Goal: Task Accomplishment & Management: Manage account settings

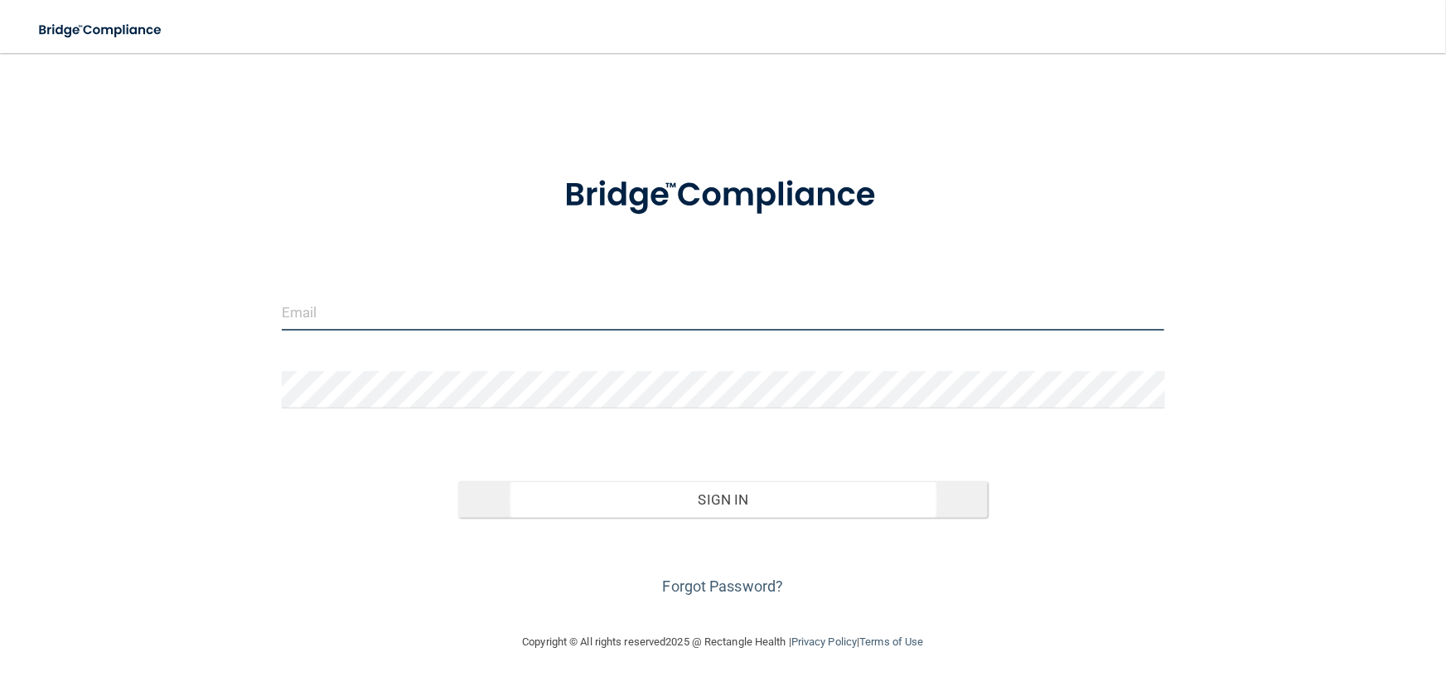
type input "[EMAIL_ADDRESS][DOMAIN_NAME]"
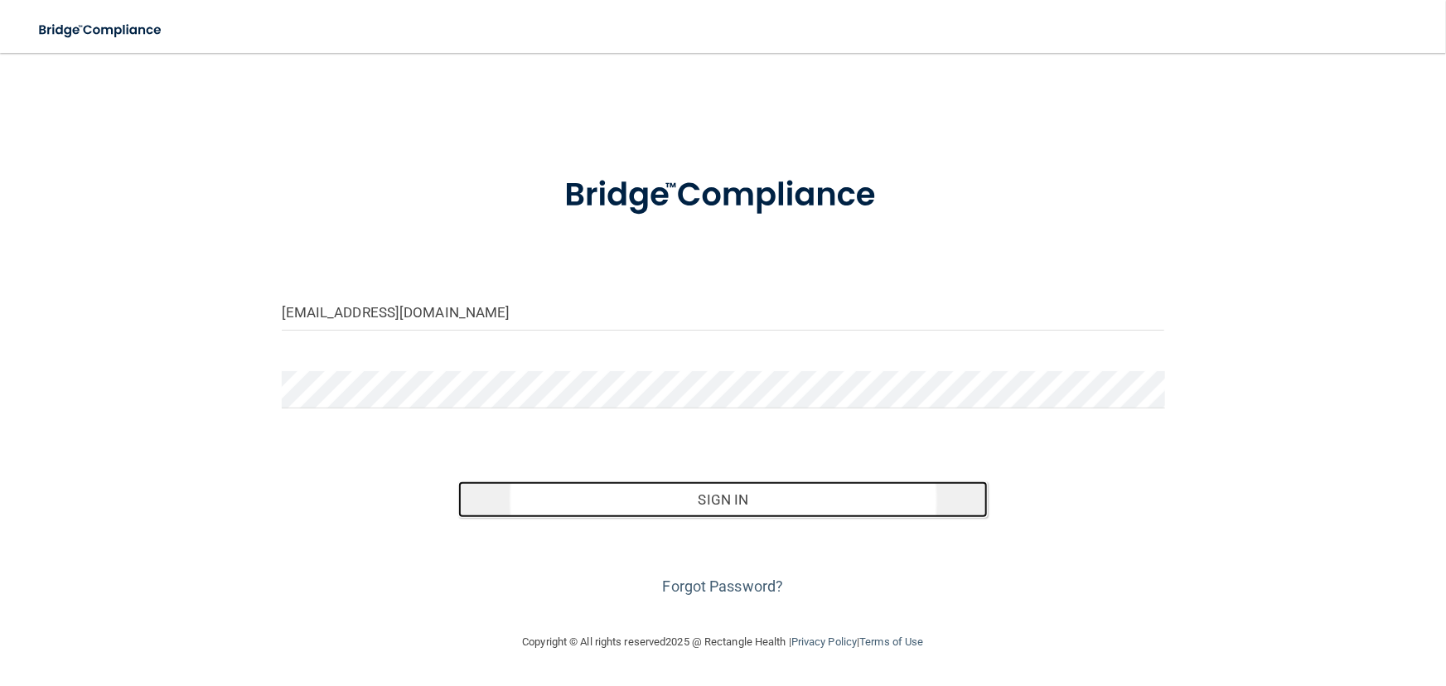
click at [786, 502] on button "Sign In" at bounding box center [723, 500] width 530 height 36
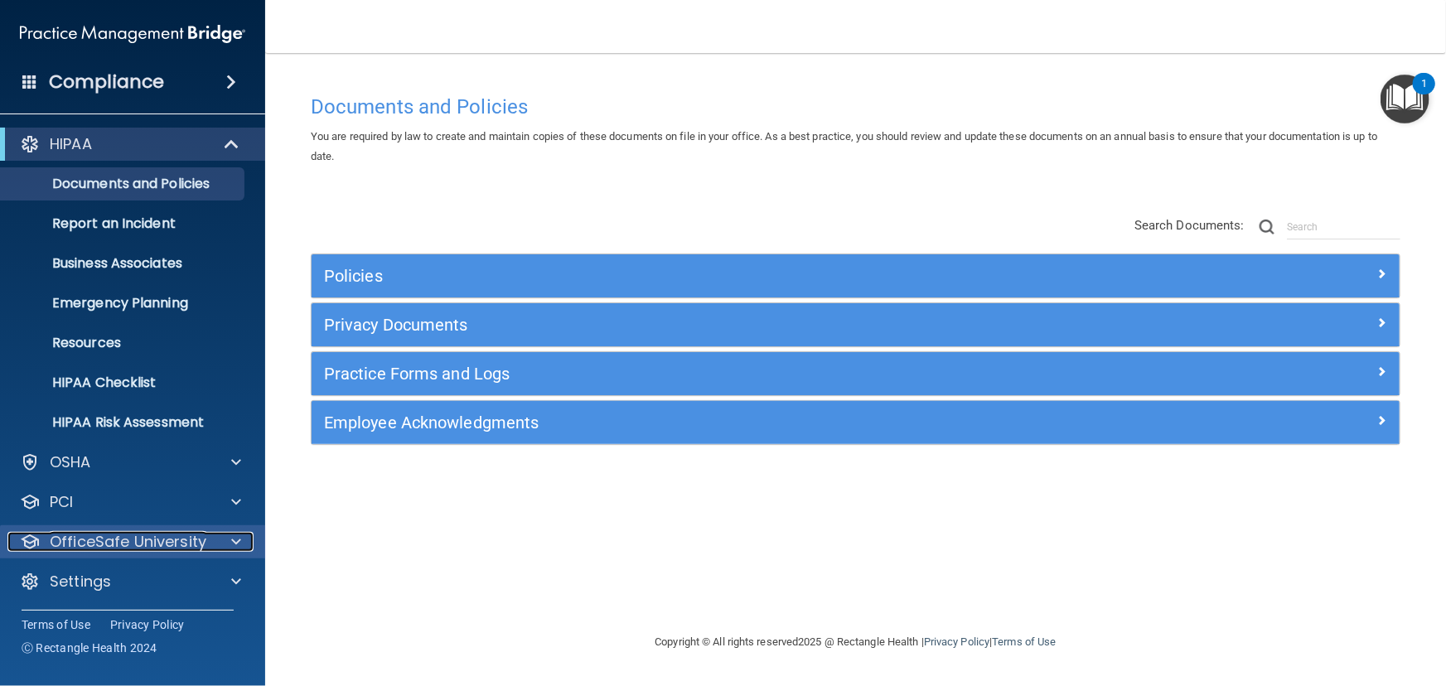
click at [83, 546] on p "OfficeSafe University" at bounding box center [128, 542] width 157 height 20
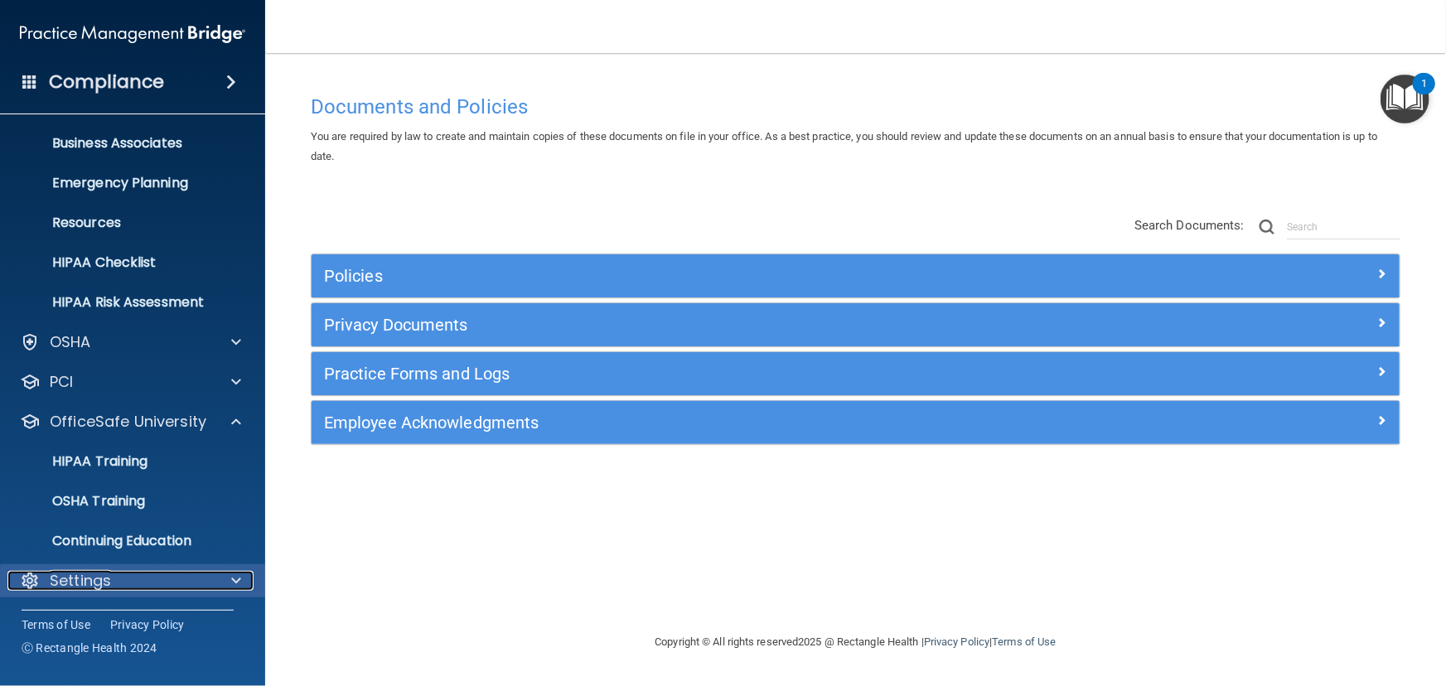
click at [83, 575] on p "Settings" at bounding box center [80, 581] width 61 height 20
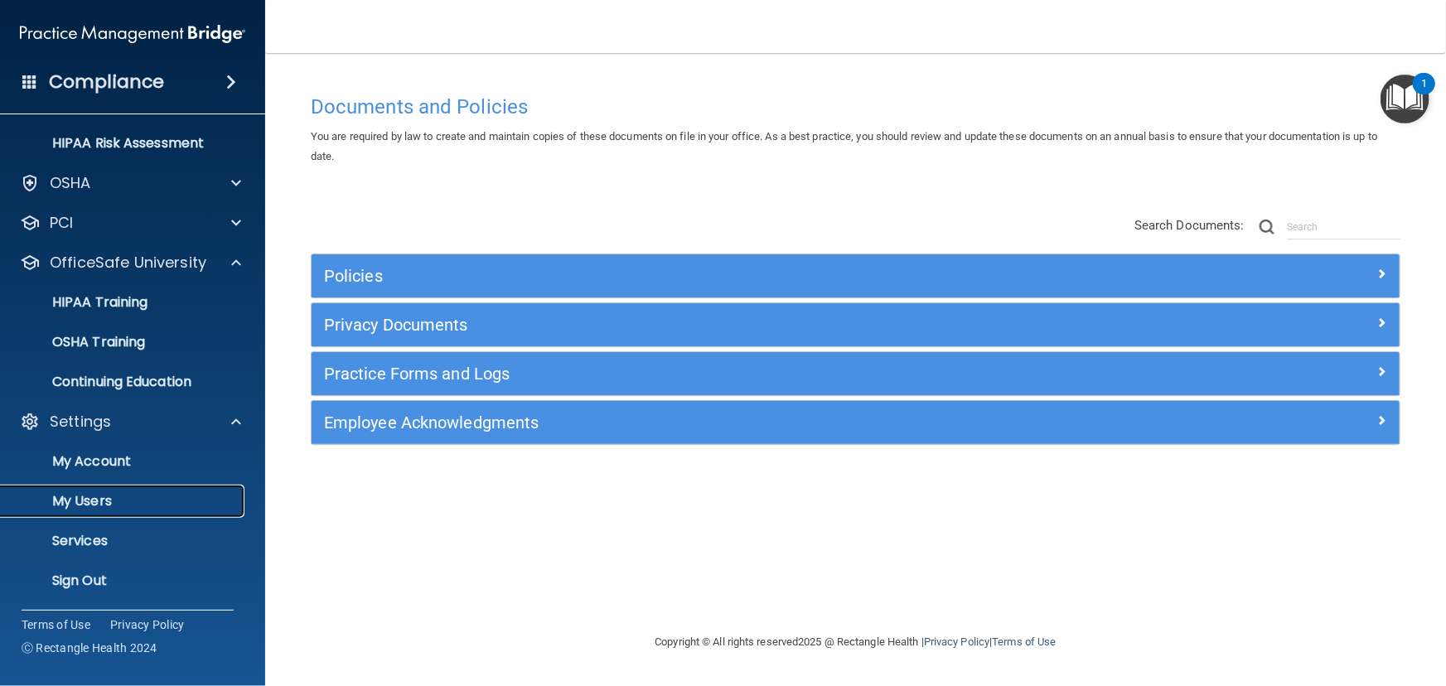
click at [93, 495] on p "My Users" at bounding box center [124, 501] width 226 height 17
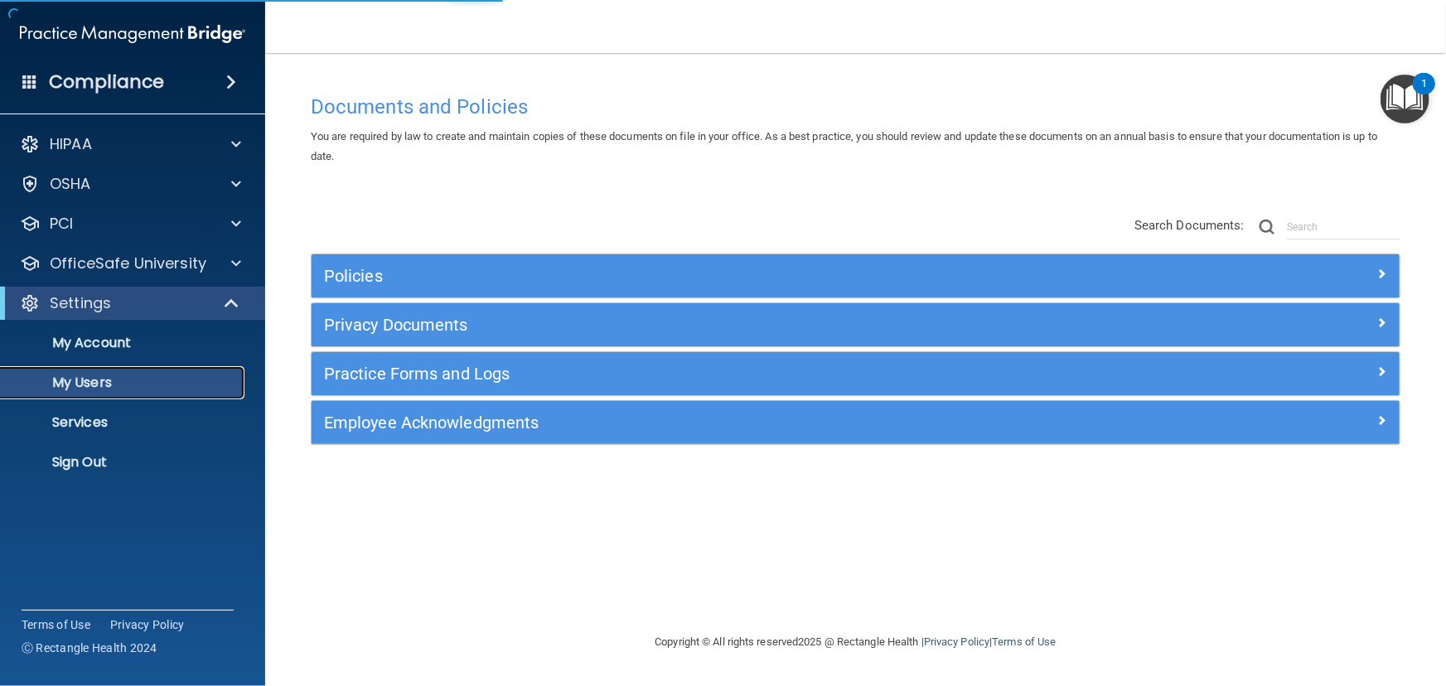
select select "20"
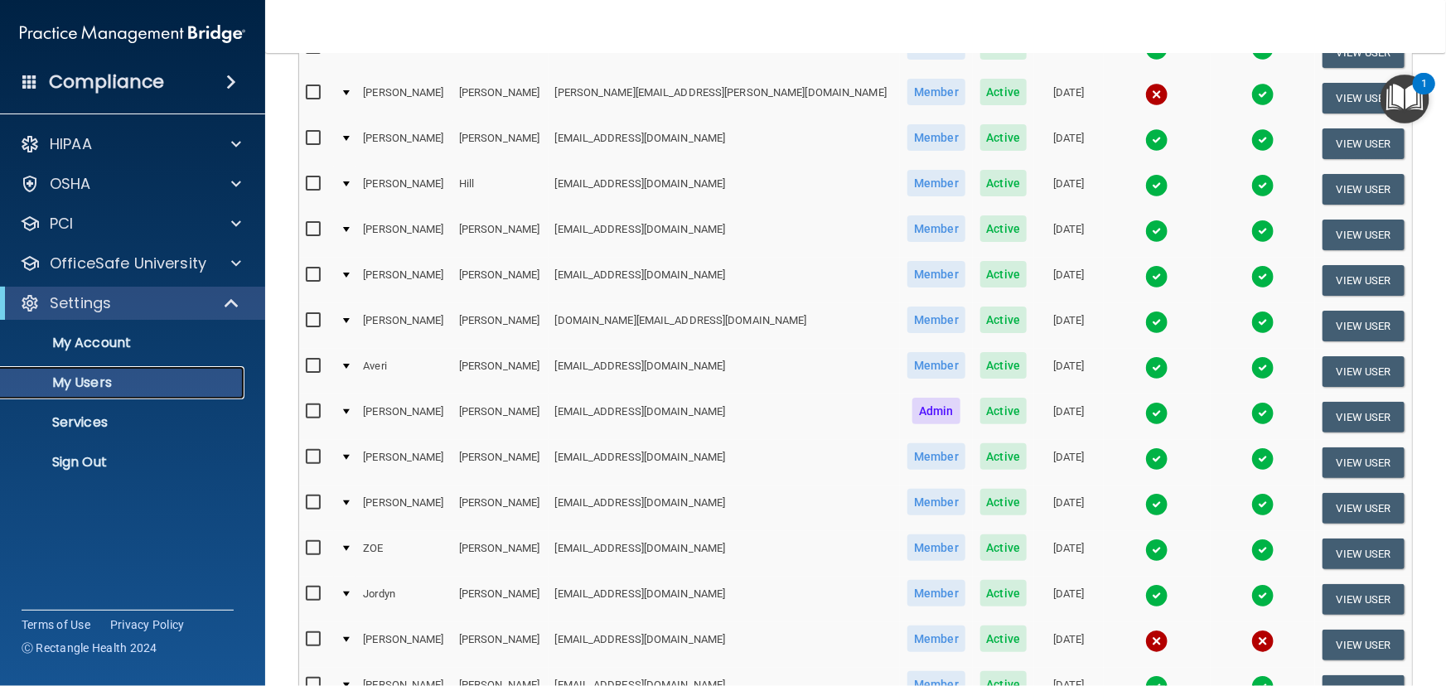
scroll to position [676, 0]
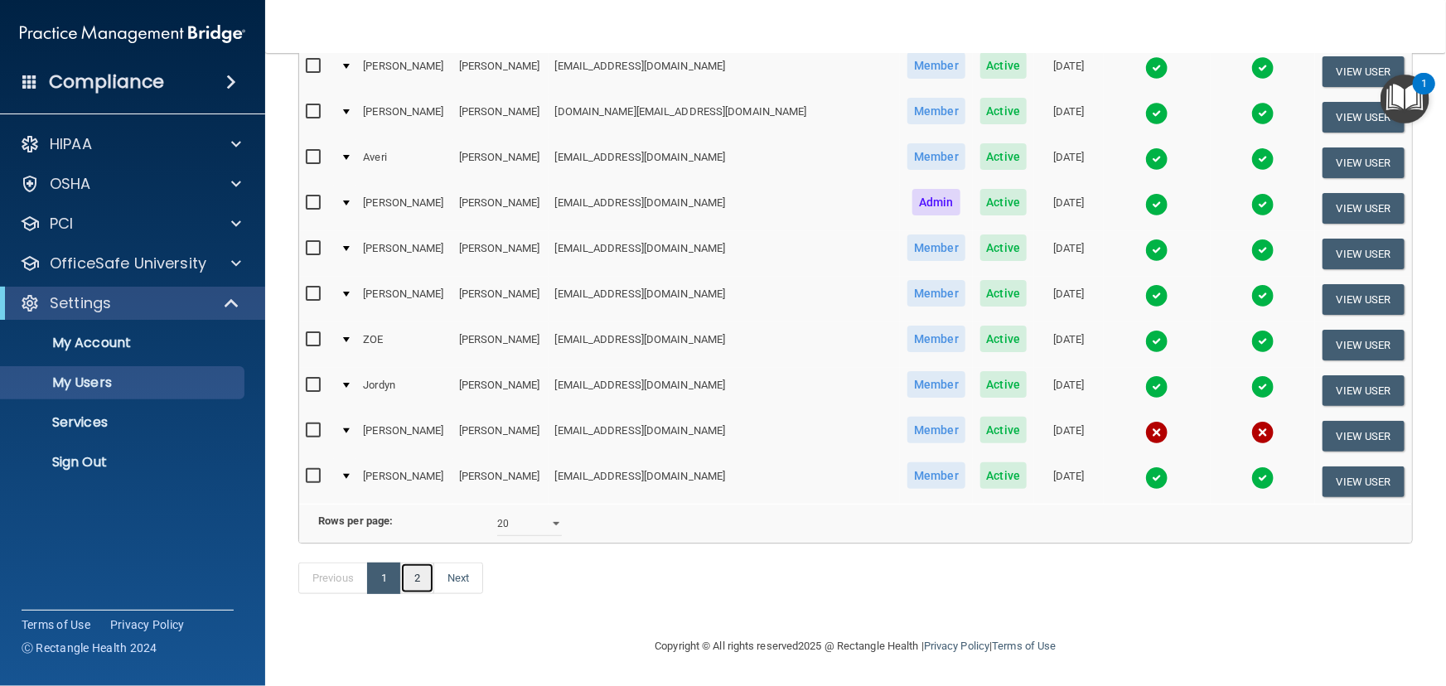
click at [419, 576] on link "2" at bounding box center [417, 578] width 34 height 31
select select "20"
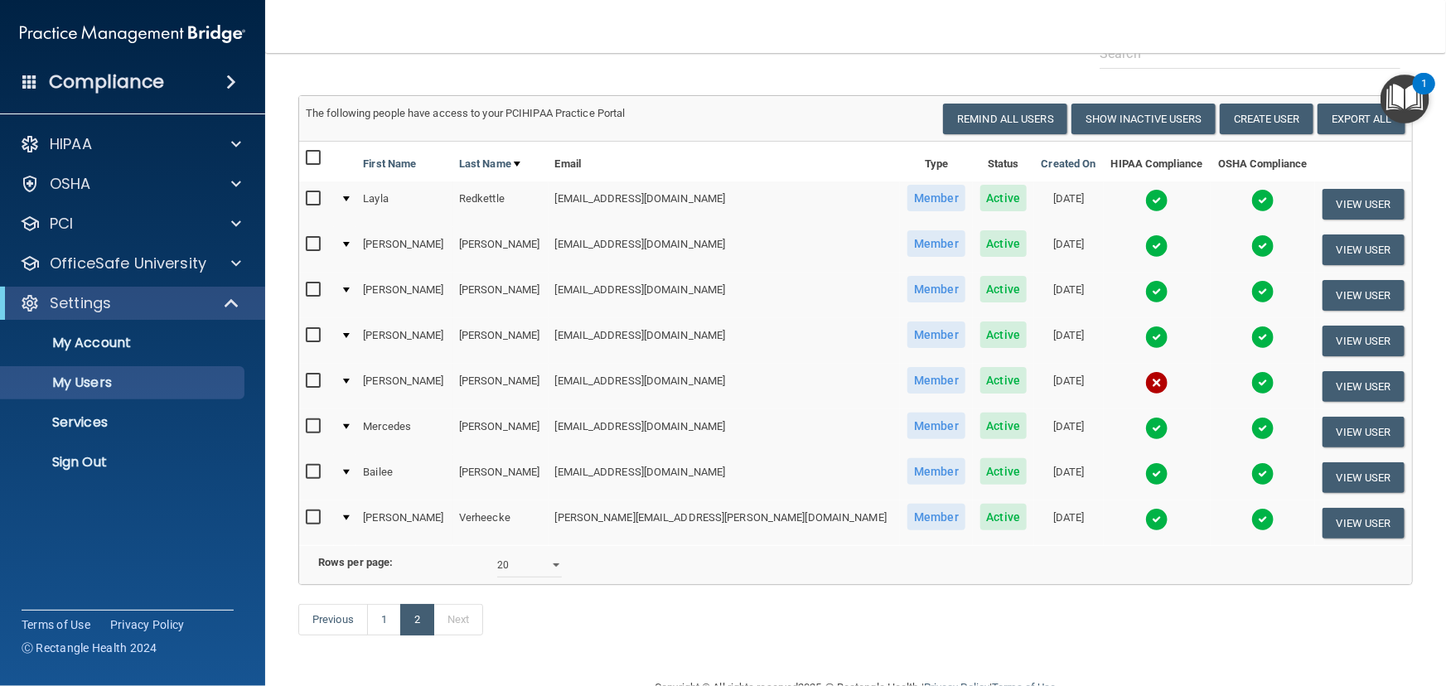
scroll to position [133, 0]
